Goal: Register for event/course

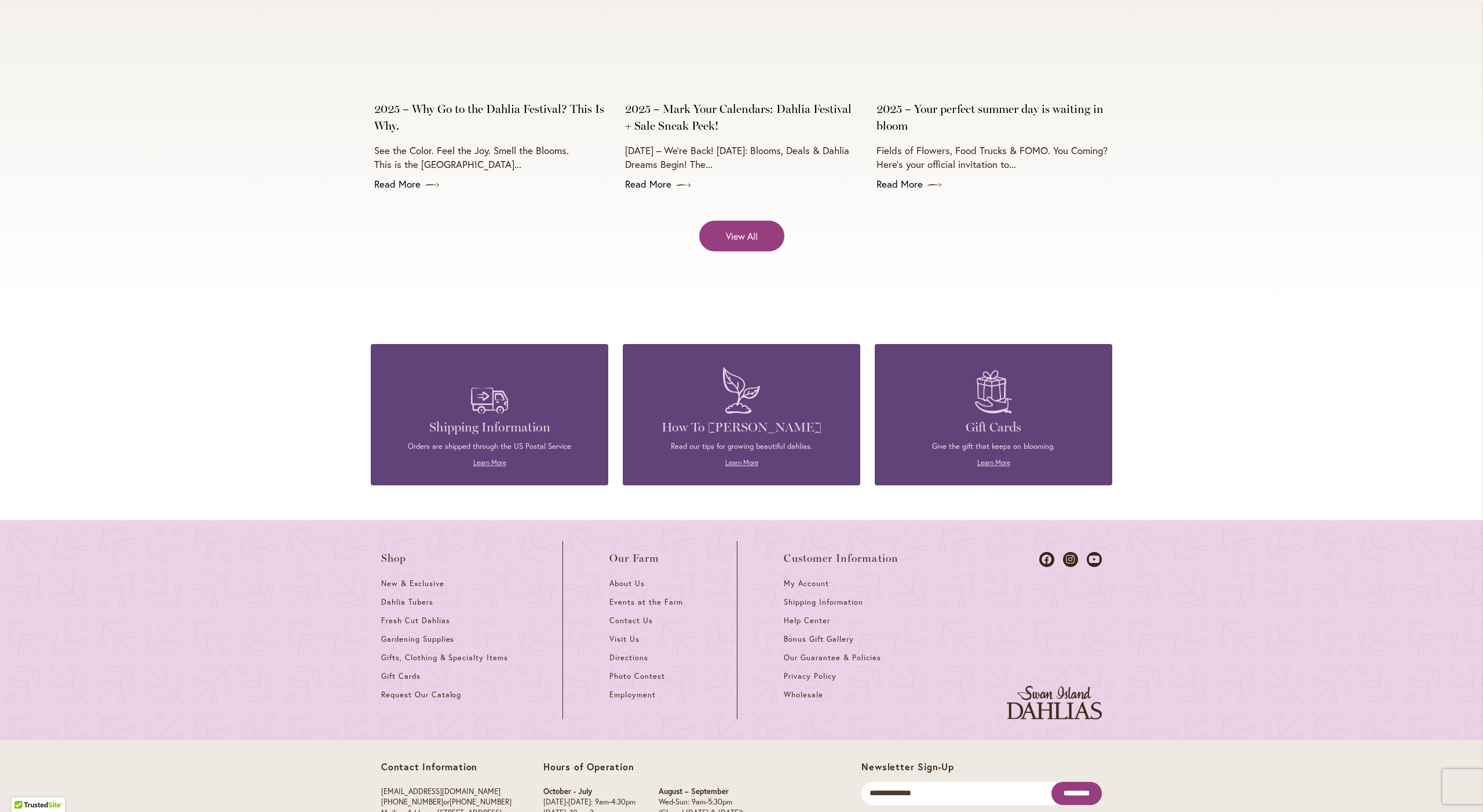
scroll to position [4928, 0]
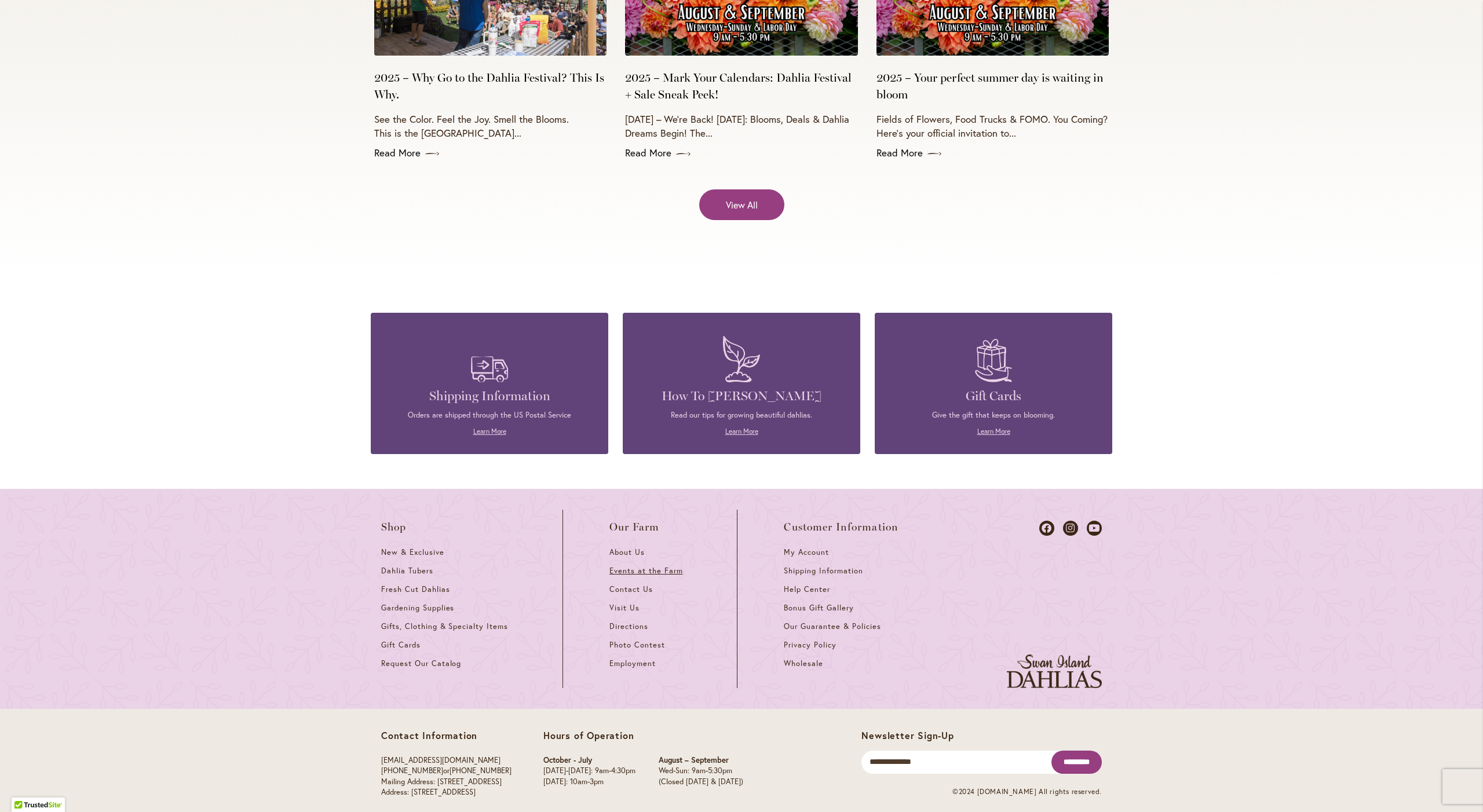
click at [667, 566] on span "Events at the Farm" at bounding box center [646, 570] width 73 height 10
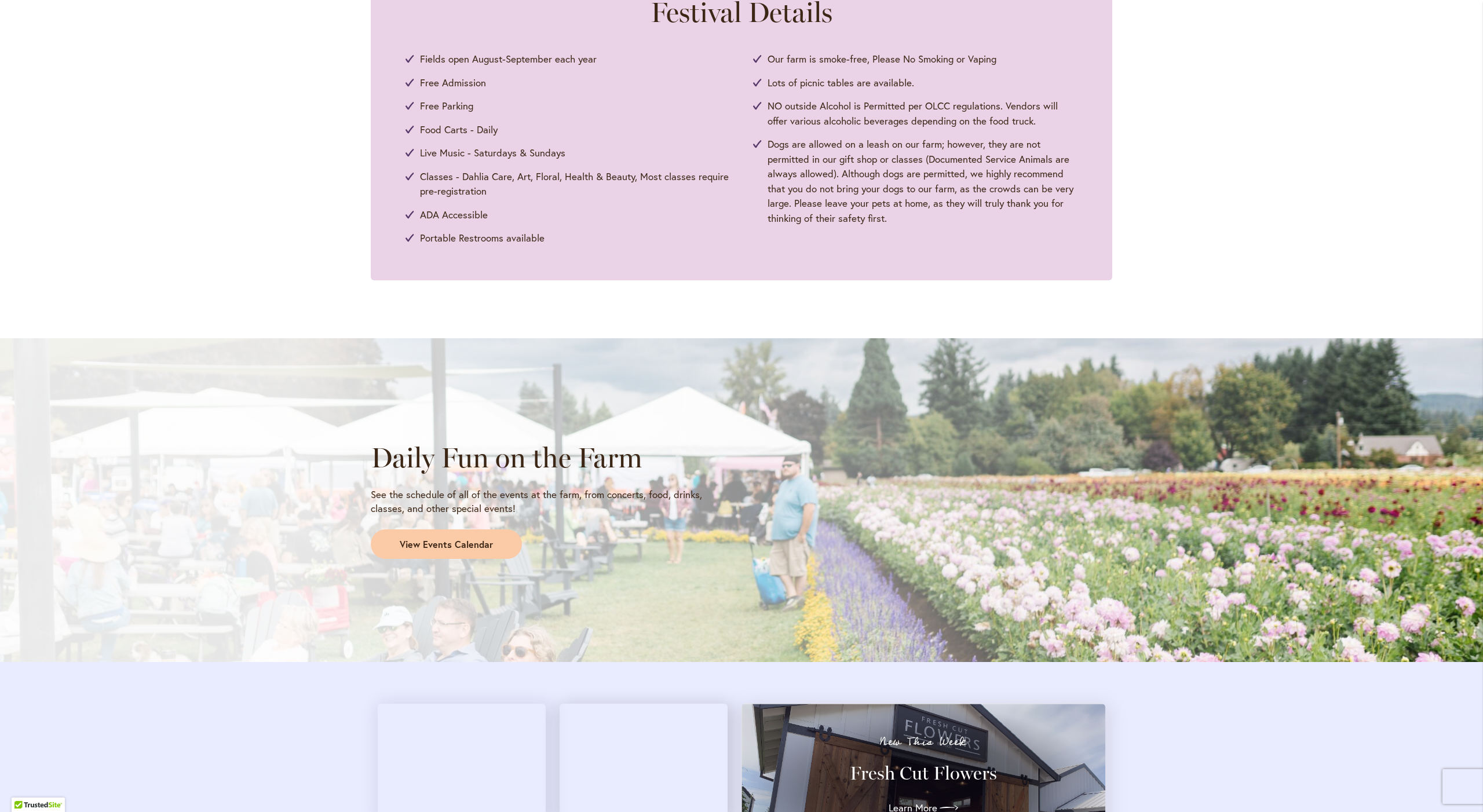
scroll to position [719, 0]
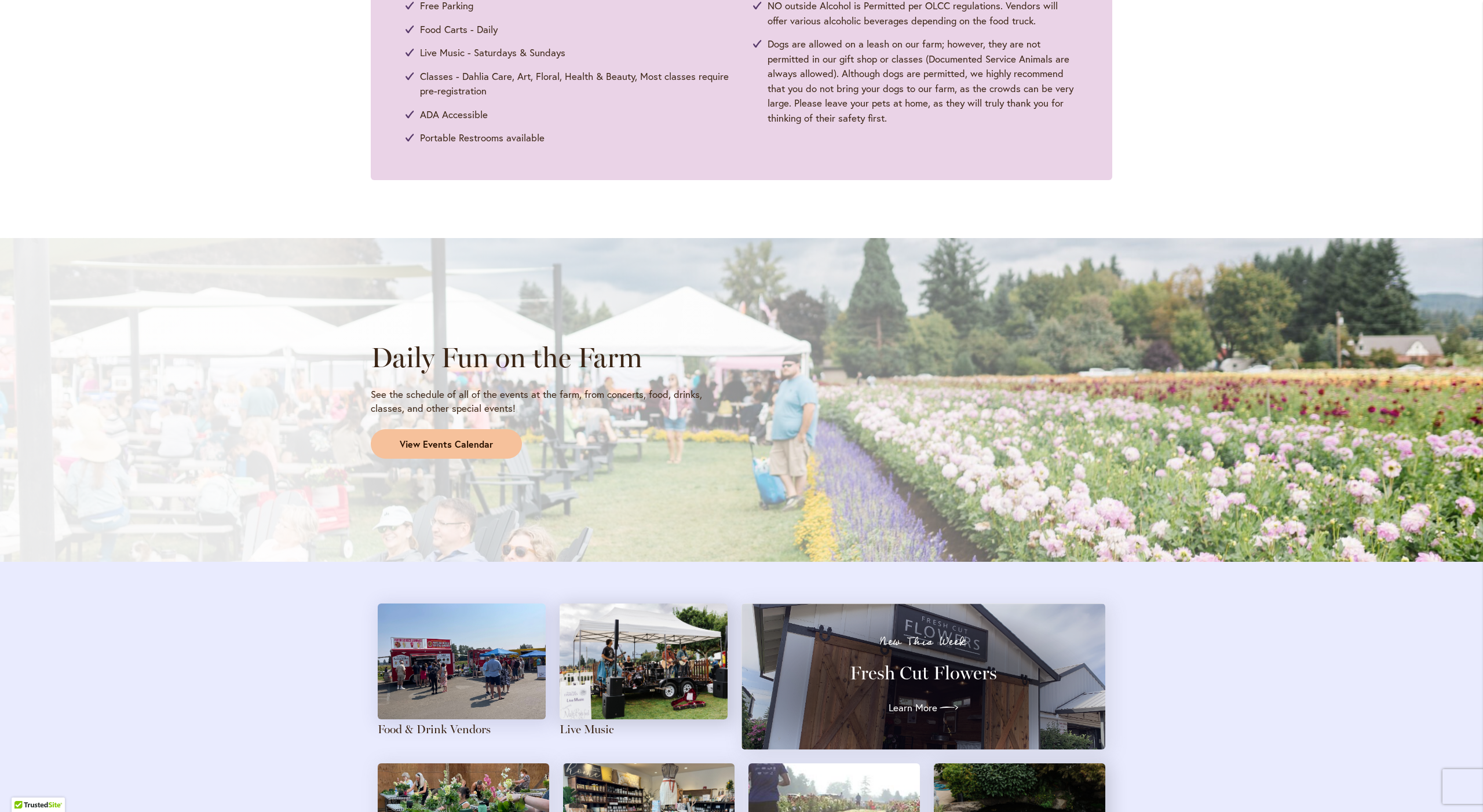
click at [472, 438] on span "View Events Calendar" at bounding box center [446, 445] width 93 height 13
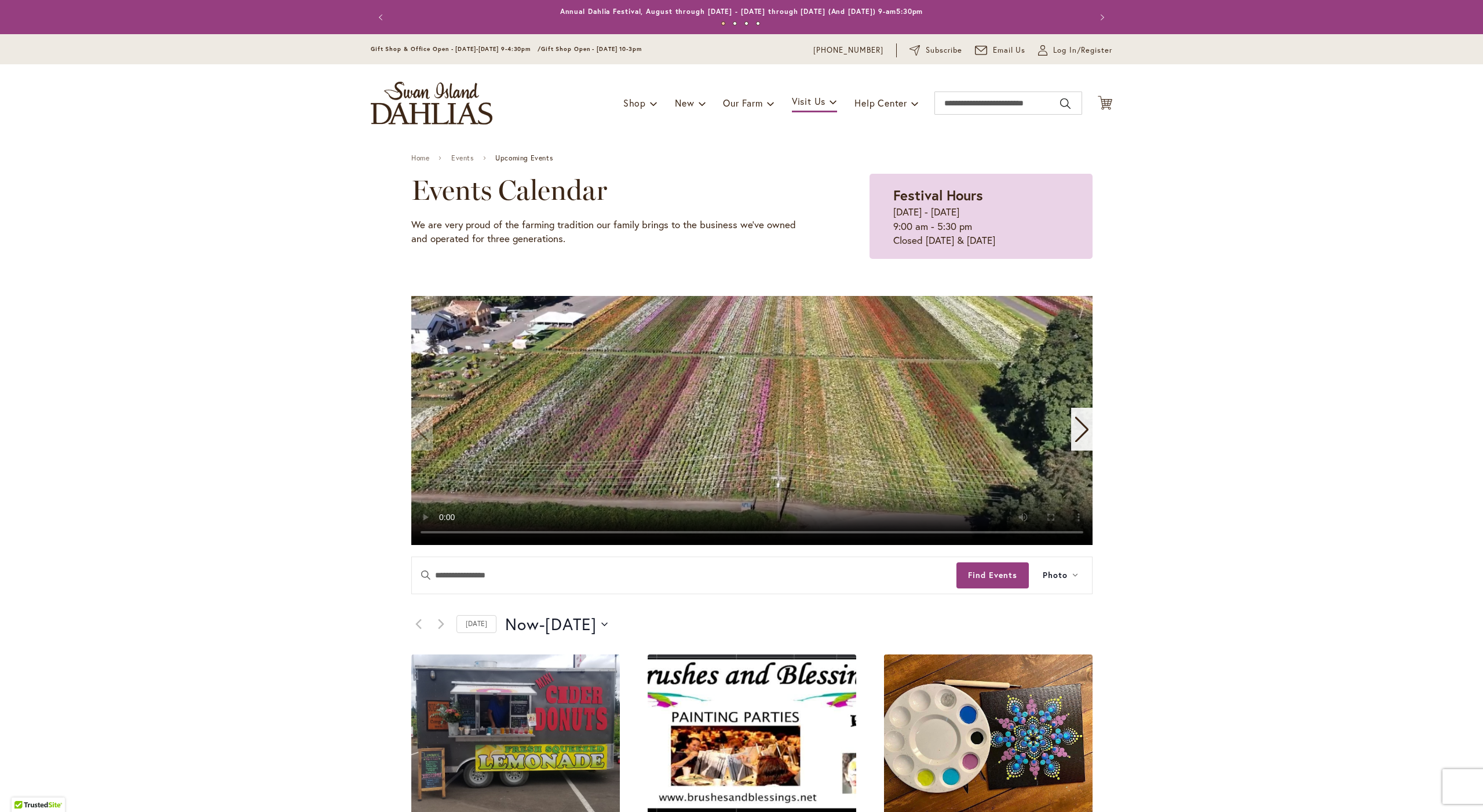
scroll to position [285, 0]
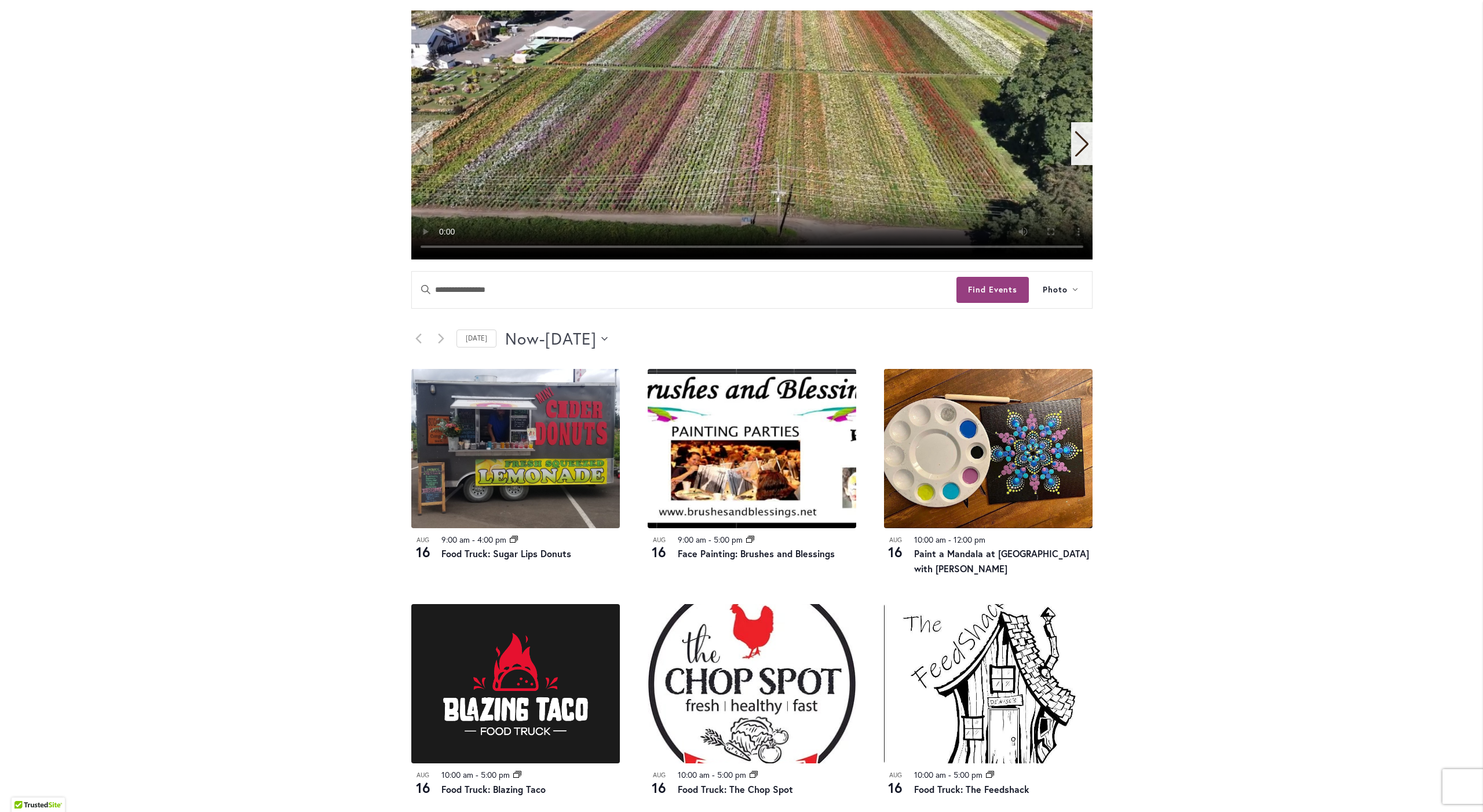
click at [567, 351] on span "[DATE]" at bounding box center [570, 339] width 52 height 23
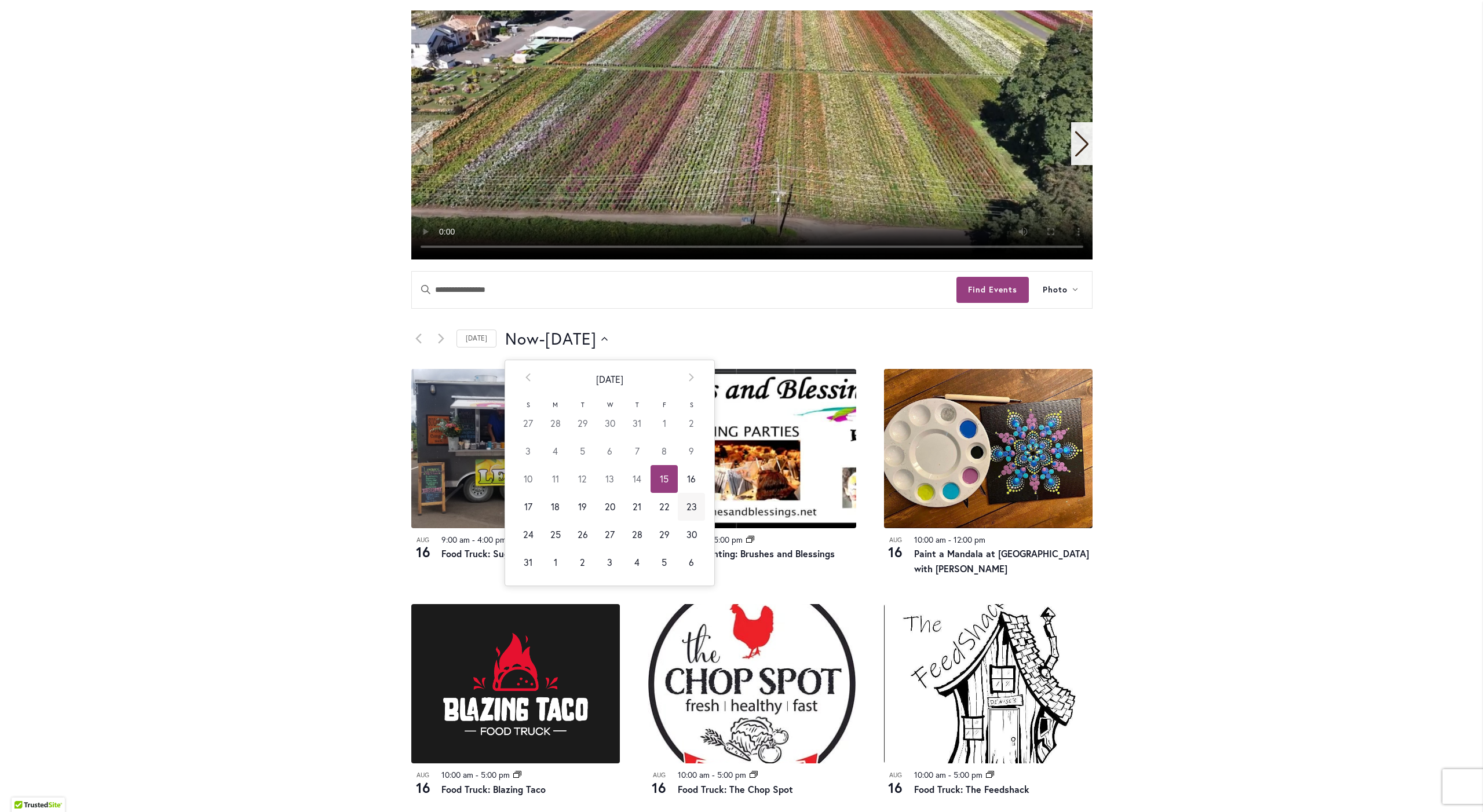
click at [678, 521] on td "23" at bounding box center [691, 506] width 28 height 28
type input "*********"
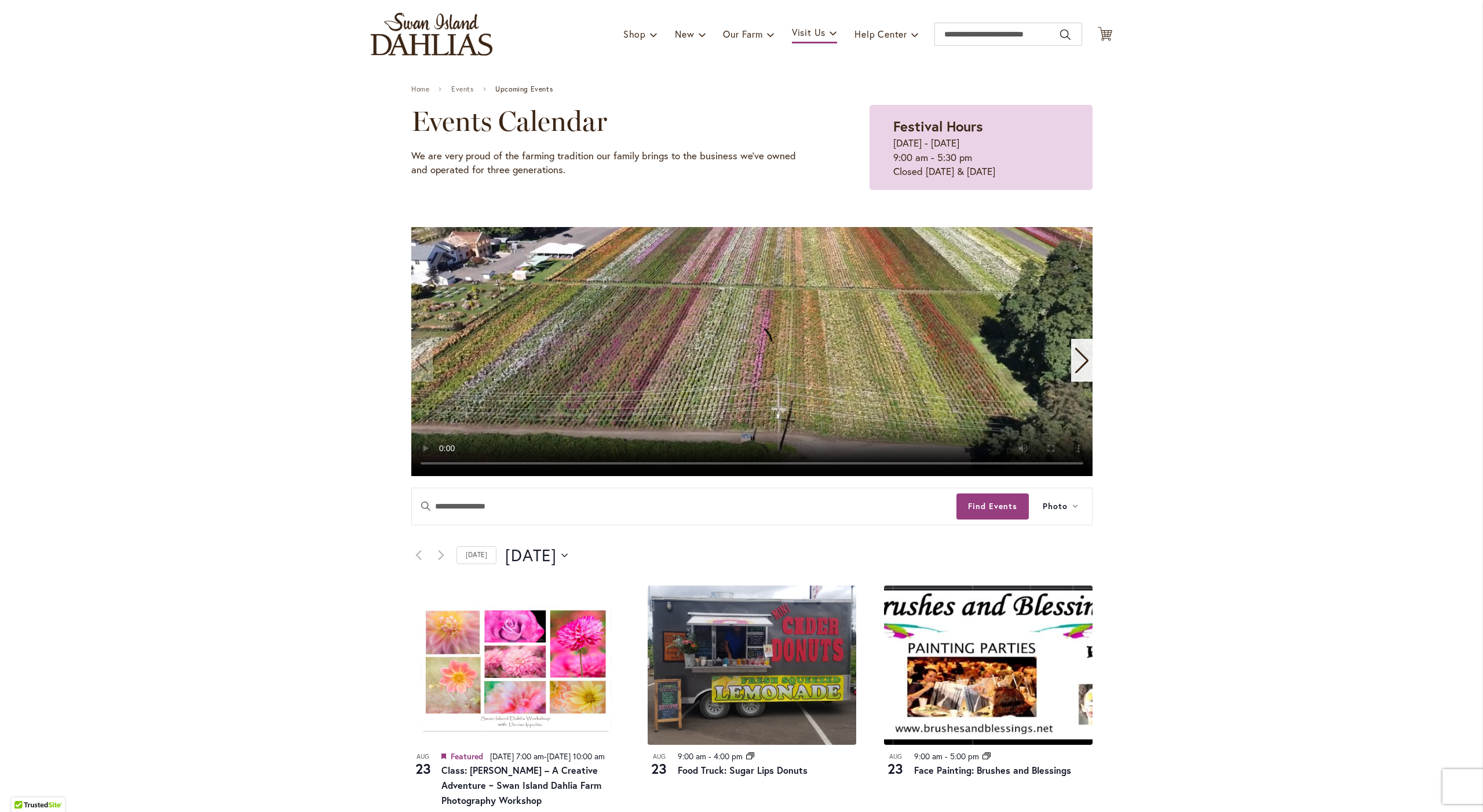
scroll to position [0, 0]
